Goal: Task Accomplishment & Management: Use online tool/utility

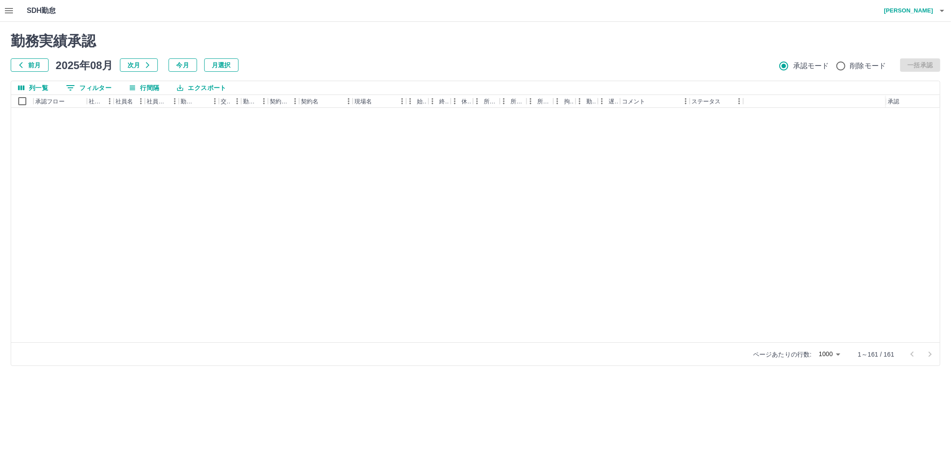
scroll to position [1272, 0]
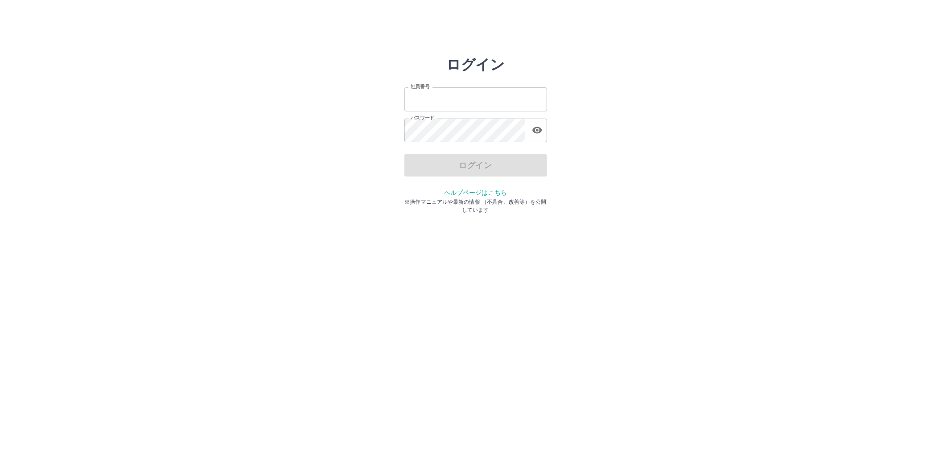
type input "*******"
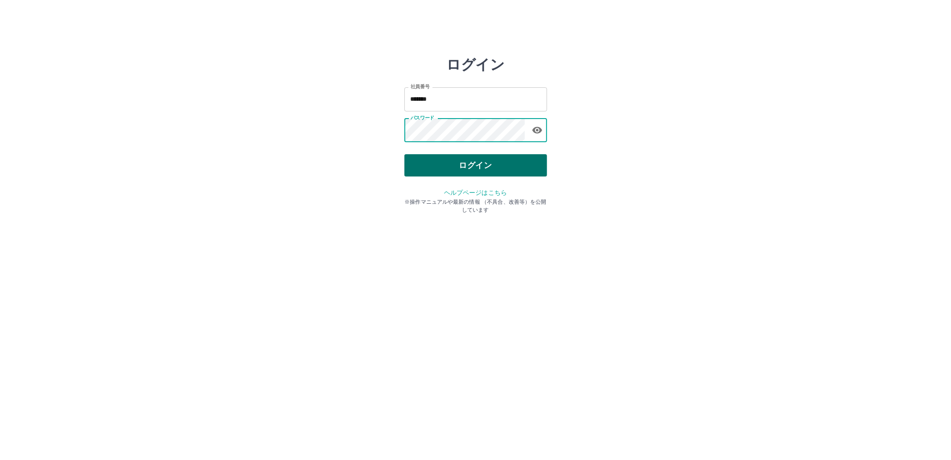
click at [446, 155] on button "ログイン" at bounding box center [475, 165] width 143 height 22
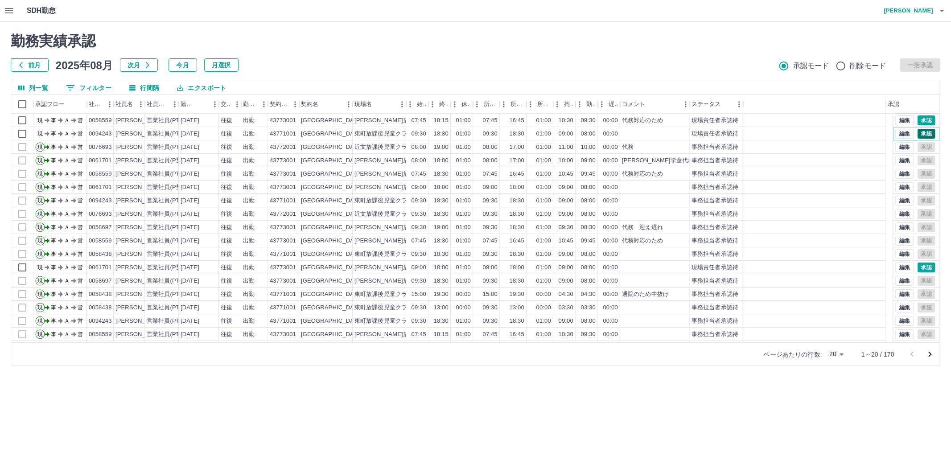
click at [917, 136] on button "承認" at bounding box center [926, 134] width 18 height 10
click at [923, 117] on button "承認" at bounding box center [926, 120] width 18 height 10
click at [919, 268] on button "承認" at bounding box center [926, 268] width 18 height 10
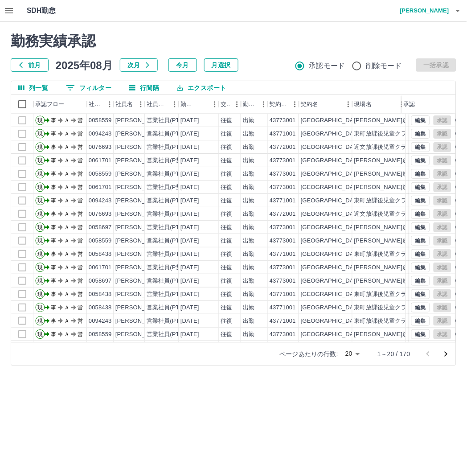
click at [256, 377] on html "SDH勤怠 小松　洋平 勤務実績承認 前月 2025年08月 次月 今月 月選択 承認モード 削除モード 一括承認 列一覧 0 フィルター 行間隔 エクスポー…" at bounding box center [233, 188] width 467 height 377
